Goal: Task Accomplishment & Management: Complete application form

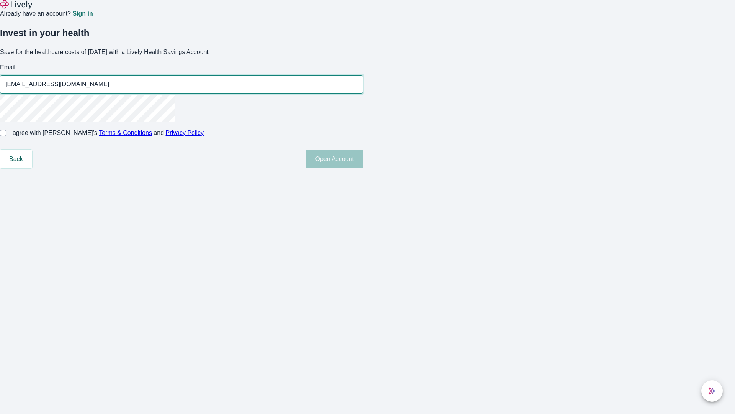
type input "[EMAIL_ADDRESS][DOMAIN_NAME]"
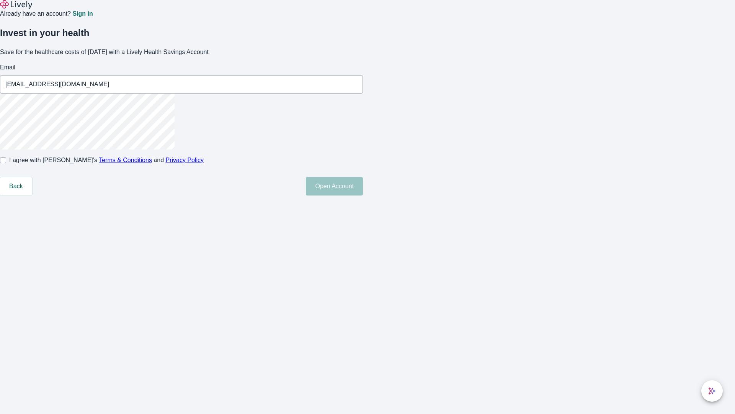
click at [6, 163] on input "I agree with Lively’s Terms & Conditions and Privacy Policy" at bounding box center [3, 160] width 6 height 6
checkbox input "true"
click at [363, 195] on button "Open Account" at bounding box center [334, 186] width 57 height 18
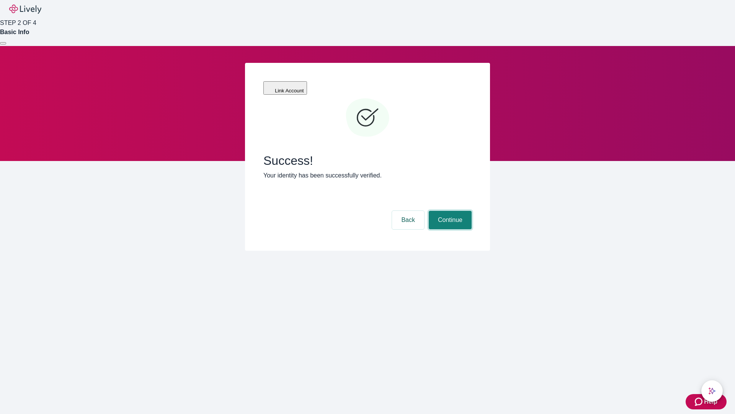
click at [449, 211] on button "Continue" at bounding box center [450, 220] width 43 height 18
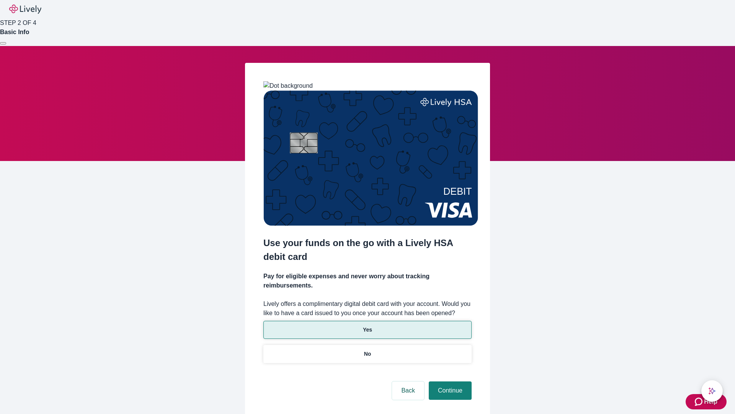
click at [367, 325] on p "Yes" at bounding box center [367, 329] width 9 height 8
click at [449, 381] on button "Continue" at bounding box center [450, 390] width 43 height 18
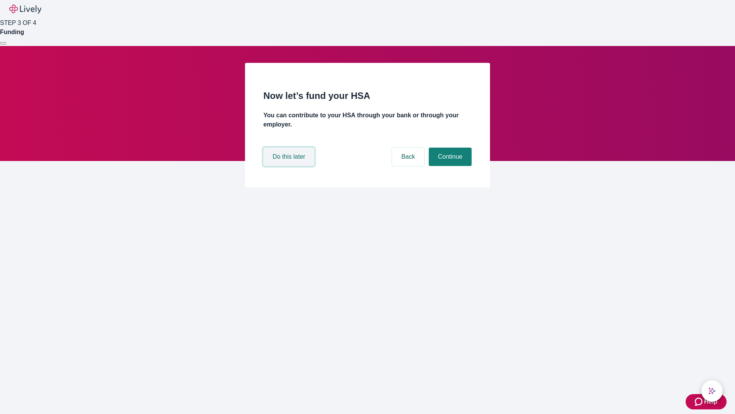
click at [290, 166] on button "Do this later" at bounding box center [288, 156] width 51 height 18
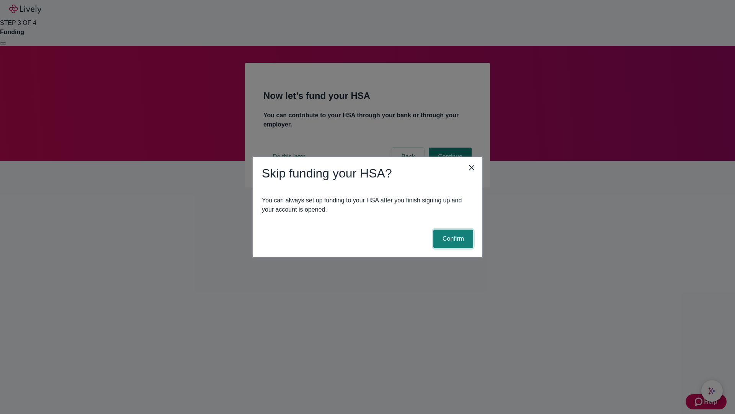
click at [452, 239] on button "Confirm" at bounding box center [453, 238] width 40 height 18
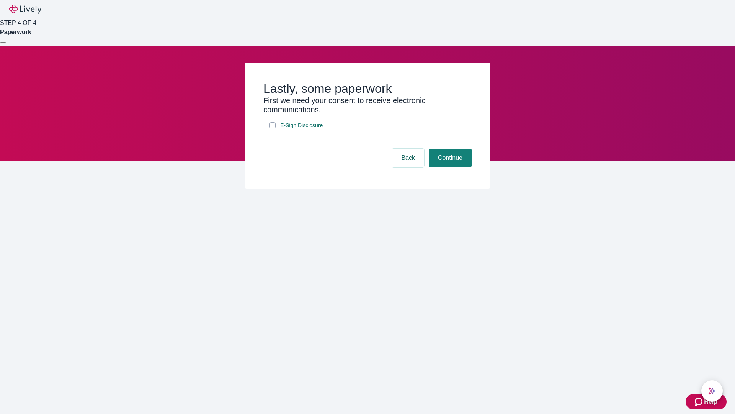
click at [273, 128] on input "E-Sign Disclosure" at bounding box center [273, 125] width 6 height 6
checkbox input "true"
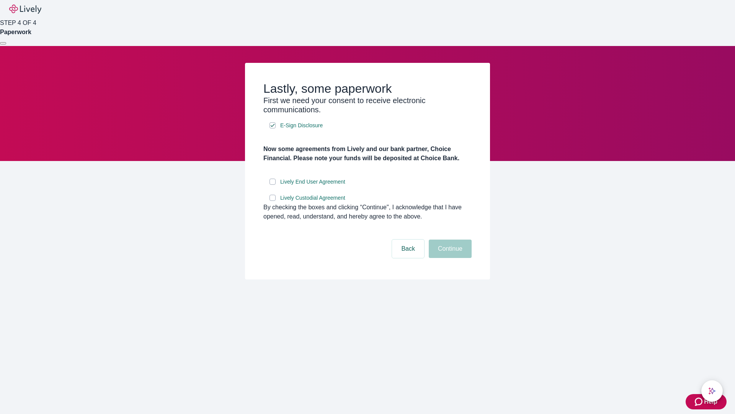
click at [273, 185] on input "Lively End User Agreement" at bounding box center [273, 181] width 6 height 6
checkbox input "true"
click at [273, 201] on input "Lively Custodial Agreement" at bounding box center [273, 198] width 6 height 6
checkbox input "true"
click at [449, 258] on button "Continue" at bounding box center [450, 248] width 43 height 18
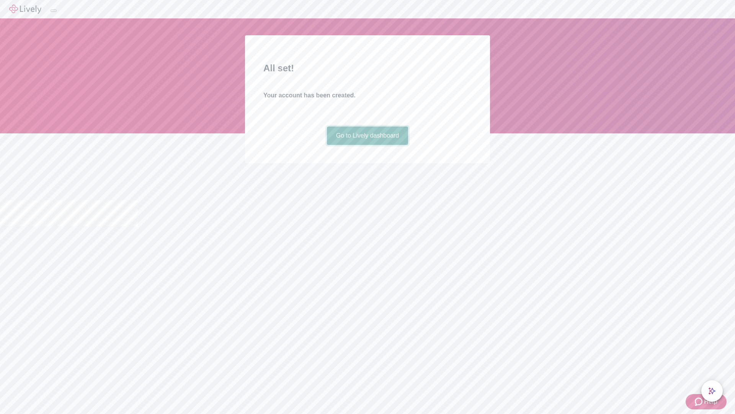
click at [367, 145] on link "Go to Lively dashboard" at bounding box center [368, 135] width 82 height 18
